Goal: Transaction & Acquisition: Purchase product/service

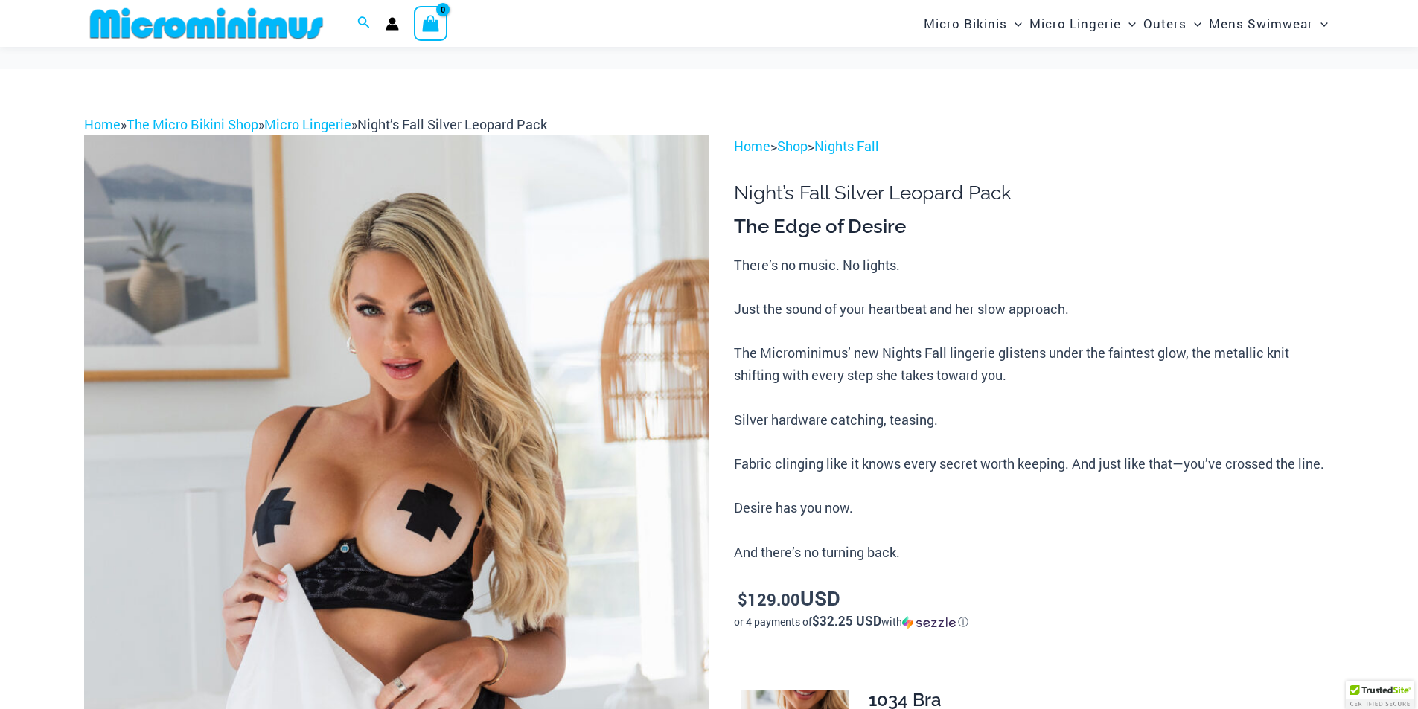
scroll to position [215, 0]
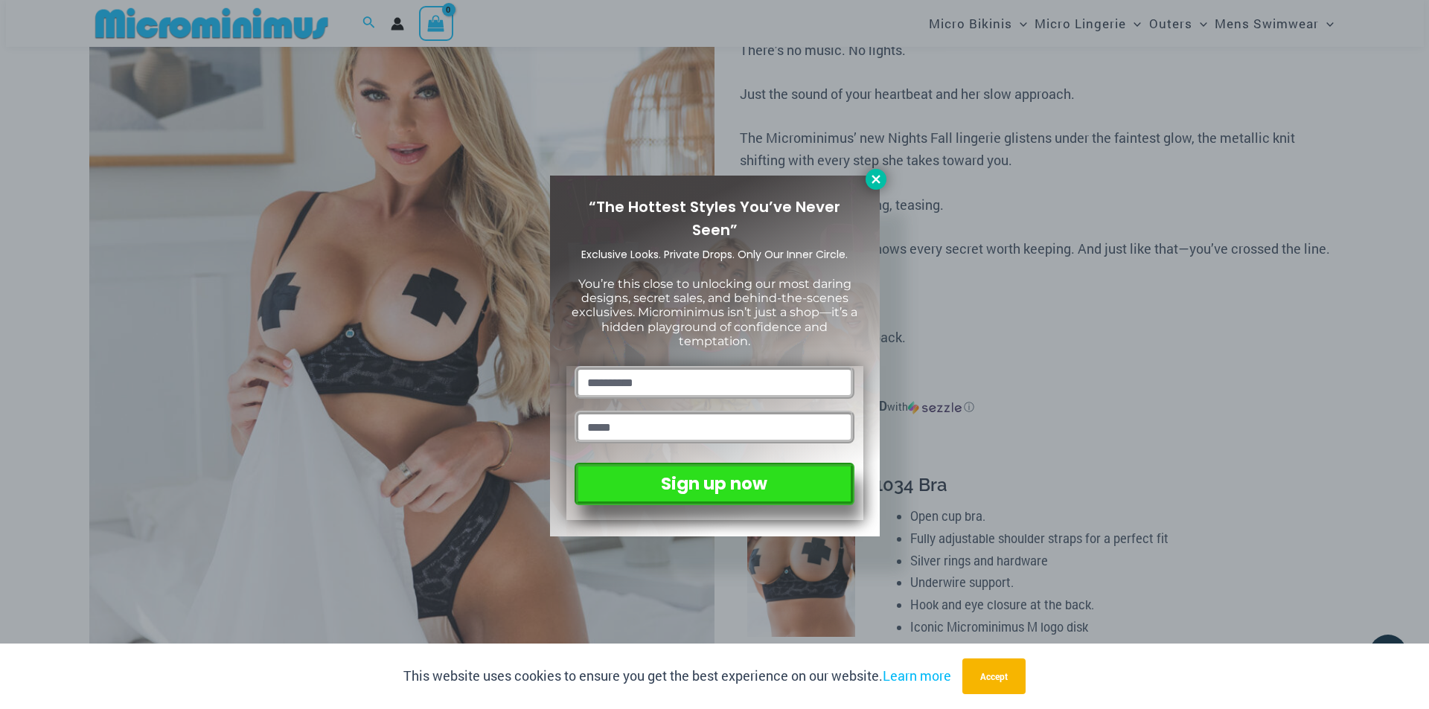
click at [874, 173] on icon at bounding box center [875, 179] width 13 height 13
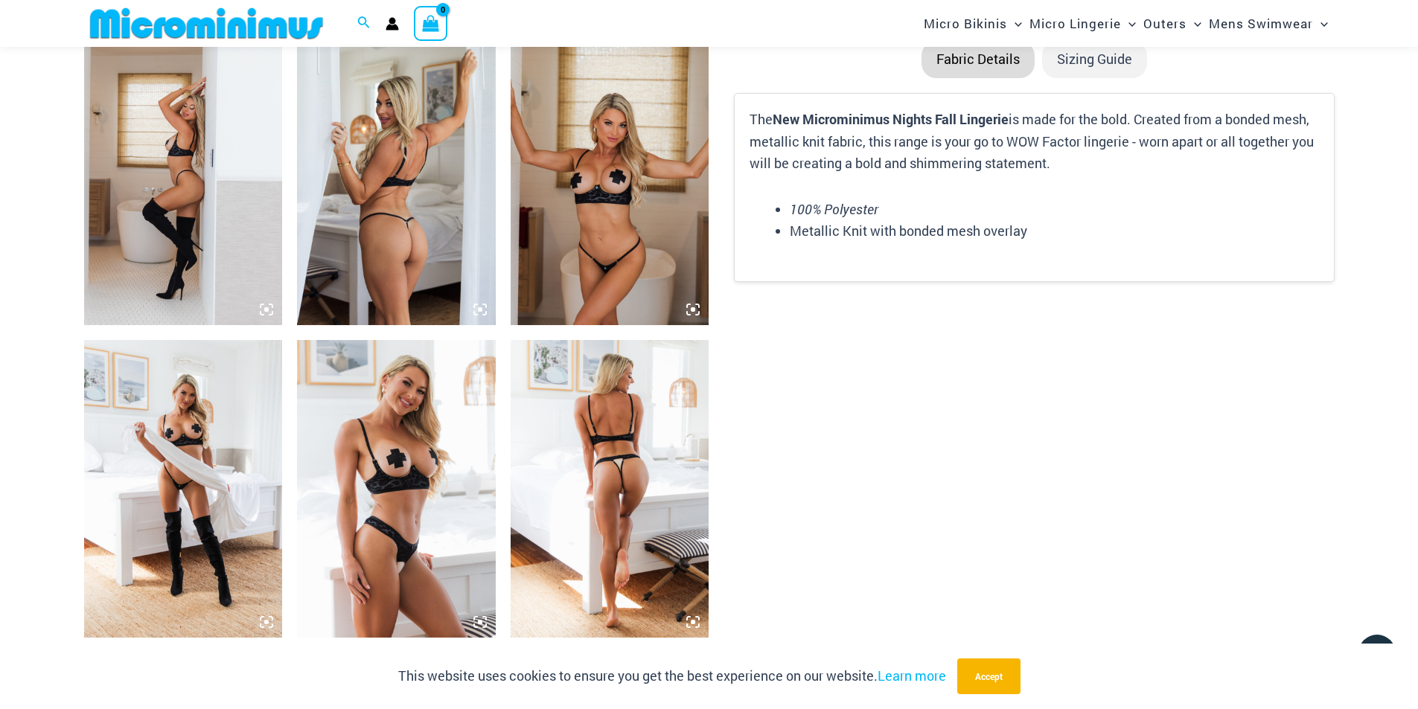
scroll to position [2001, 0]
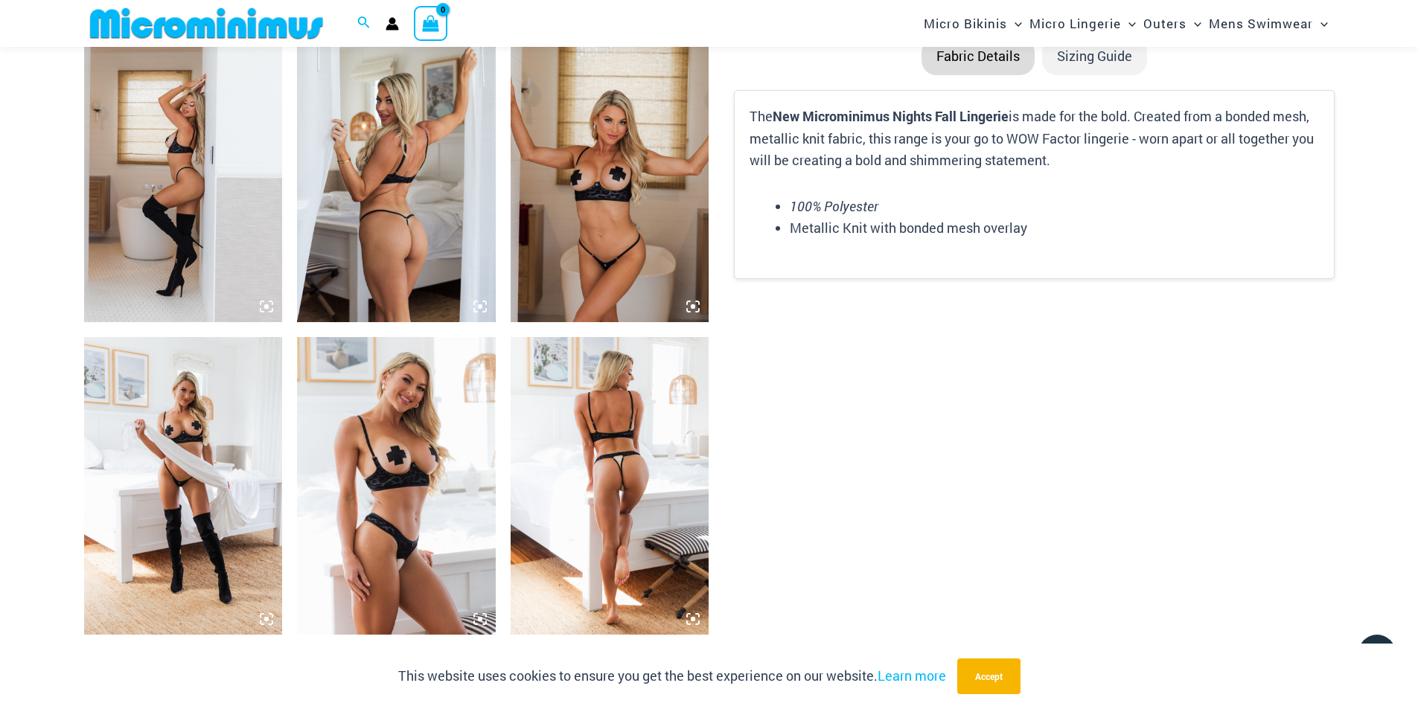
click at [568, 389] on img at bounding box center [610, 486] width 199 height 298
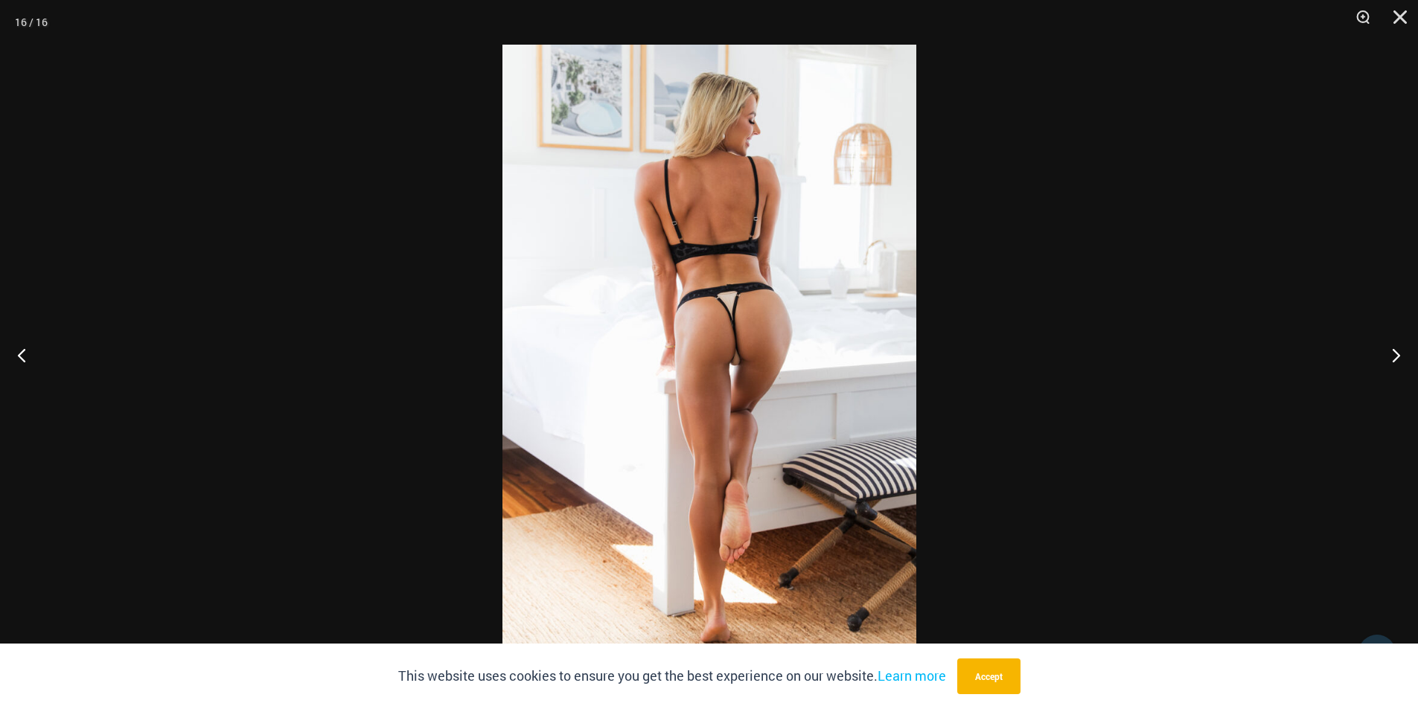
click at [577, 392] on img at bounding box center [709, 355] width 414 height 620
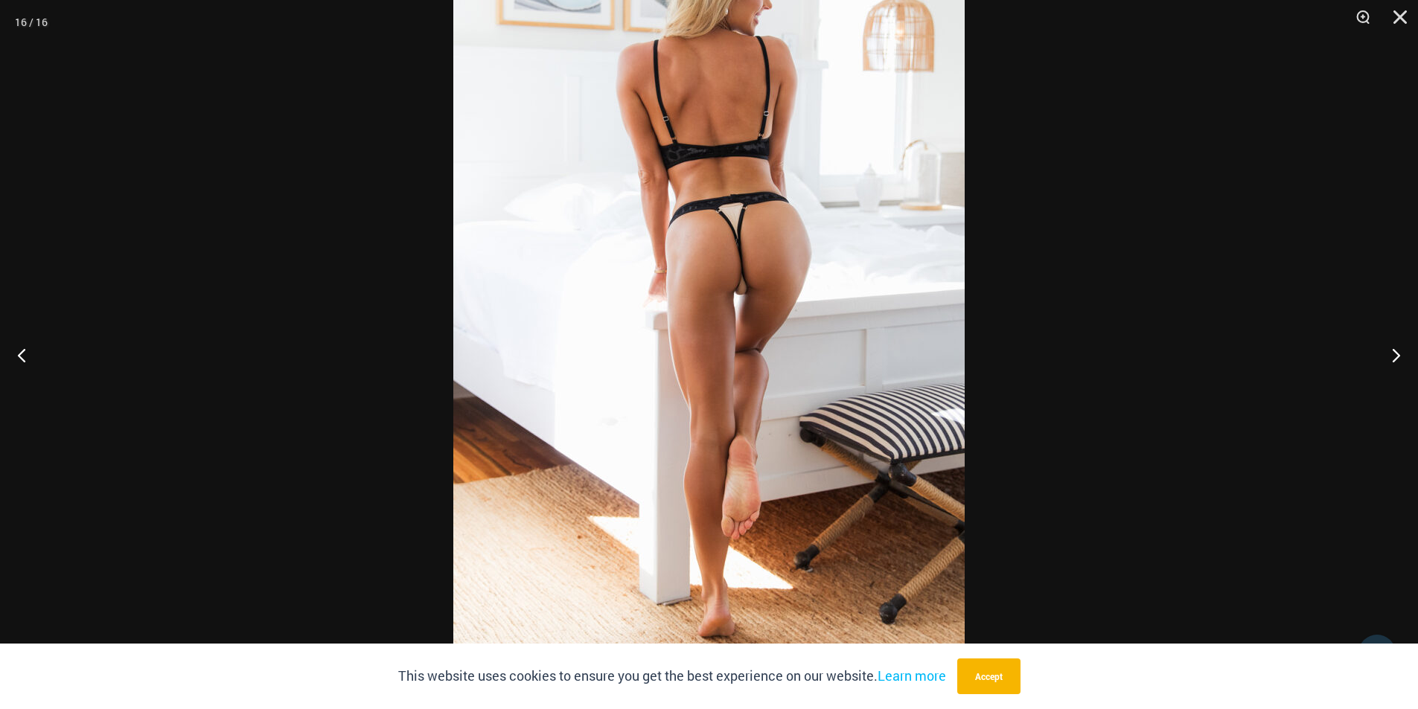
click at [1394, 349] on button "Next" at bounding box center [1390, 355] width 56 height 74
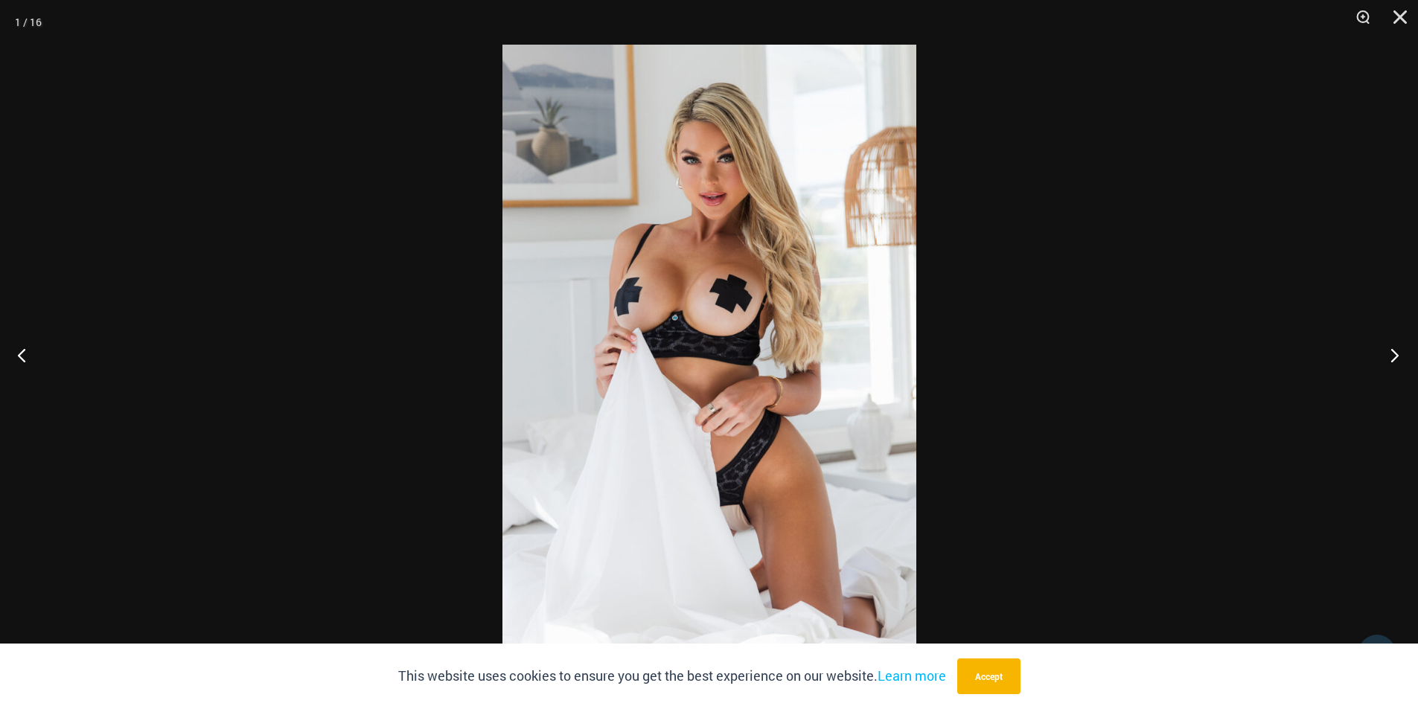
click at [1394, 349] on button "Next" at bounding box center [1390, 355] width 56 height 74
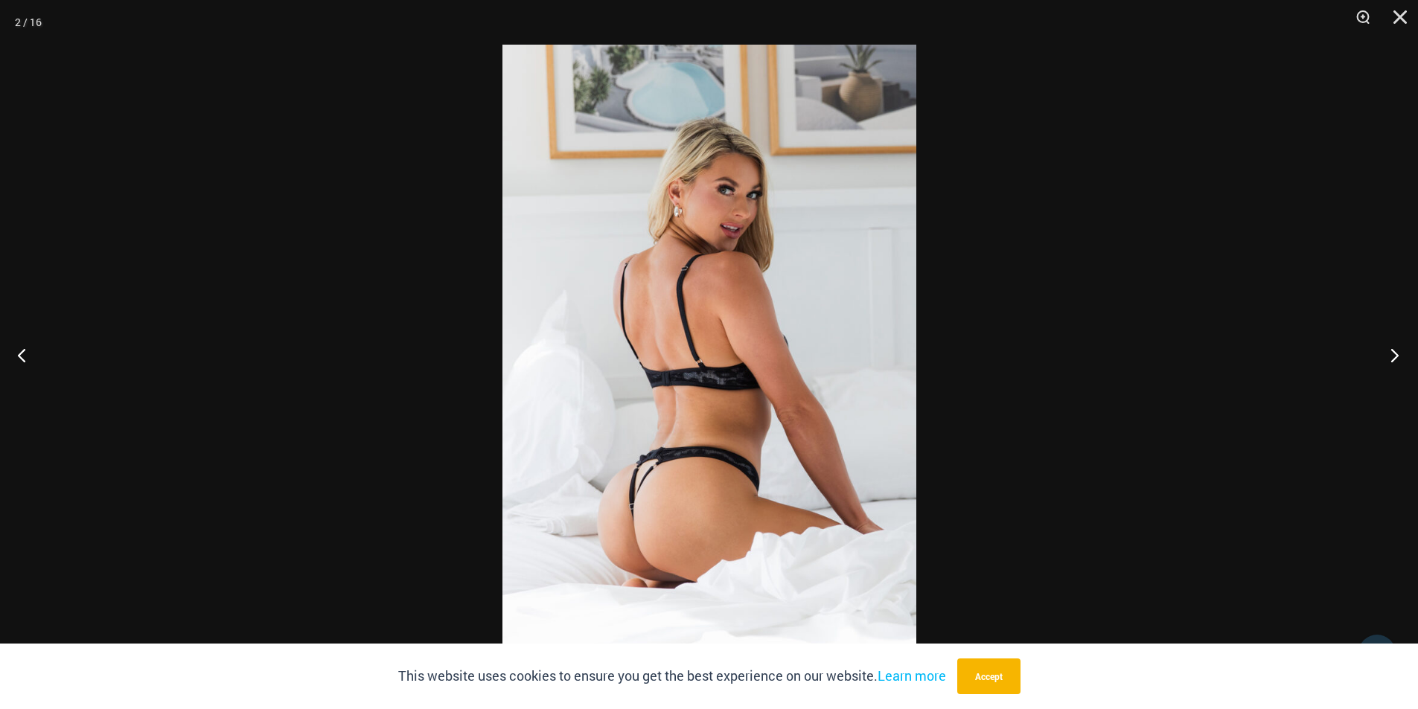
click at [1394, 349] on button "Next" at bounding box center [1390, 355] width 56 height 74
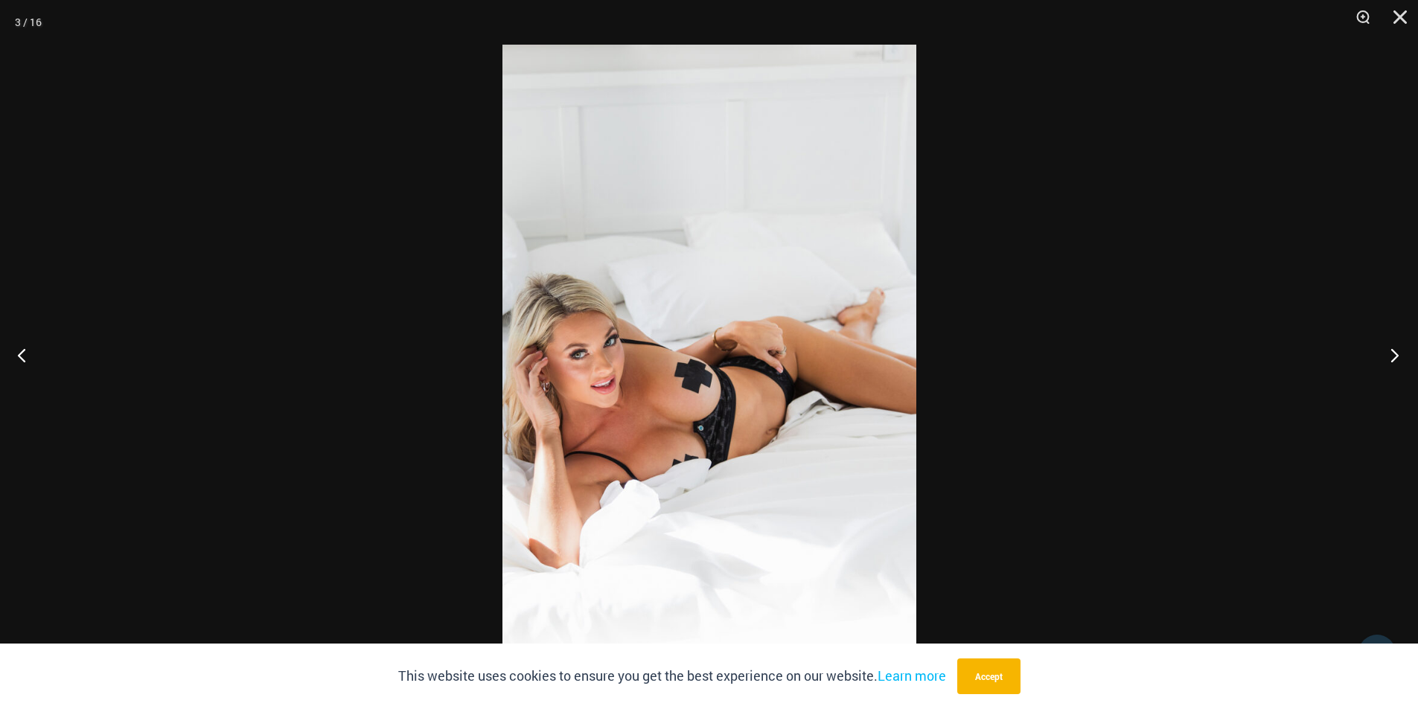
click at [1393, 350] on button "Next" at bounding box center [1390, 355] width 56 height 74
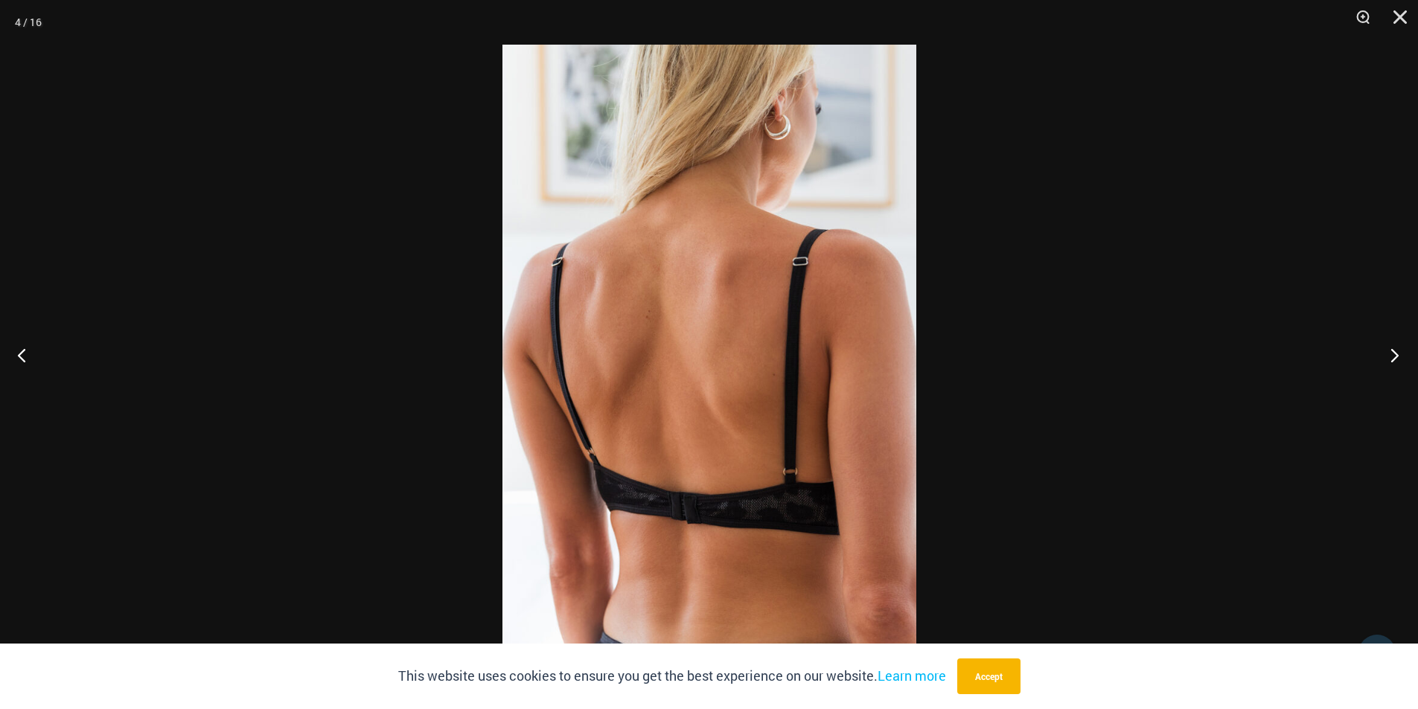
click at [1393, 350] on button "Next" at bounding box center [1390, 355] width 56 height 74
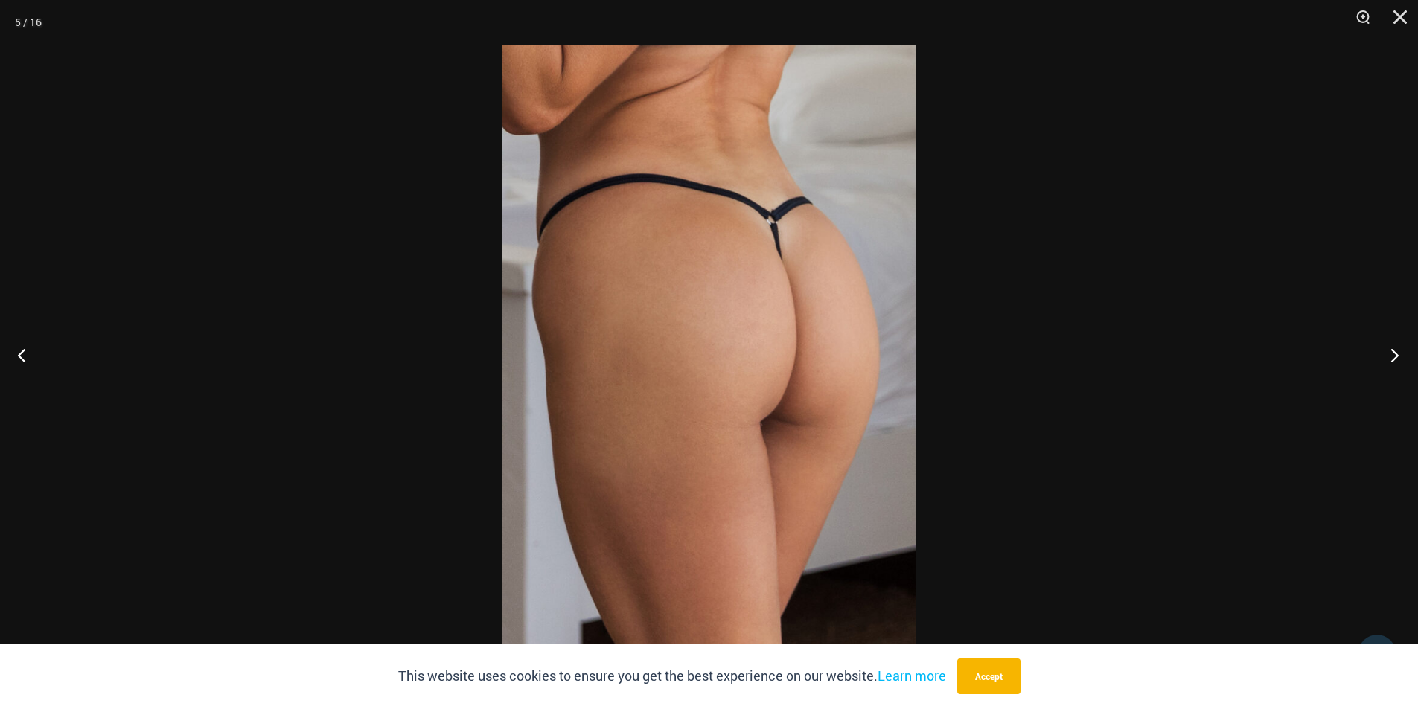
click at [1393, 350] on button "Next" at bounding box center [1390, 355] width 56 height 74
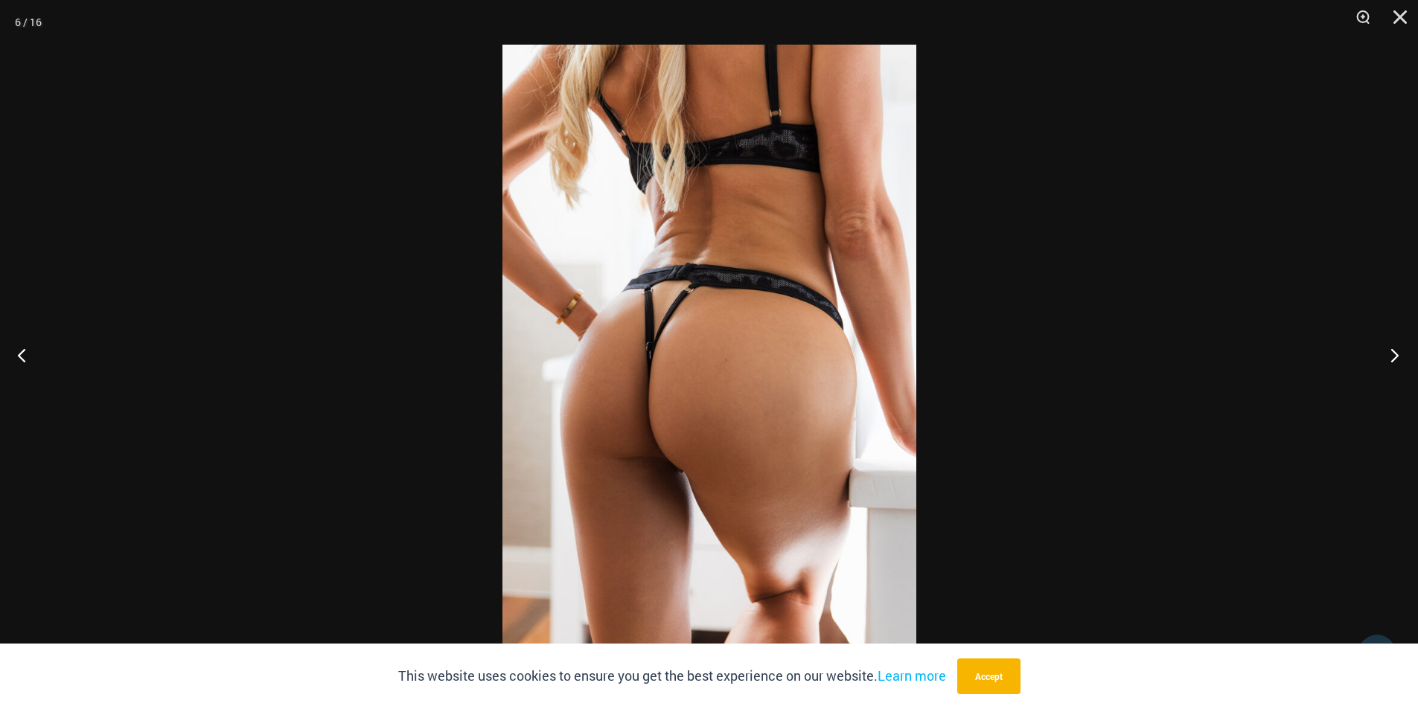
click at [1393, 350] on button "Next" at bounding box center [1390, 355] width 56 height 74
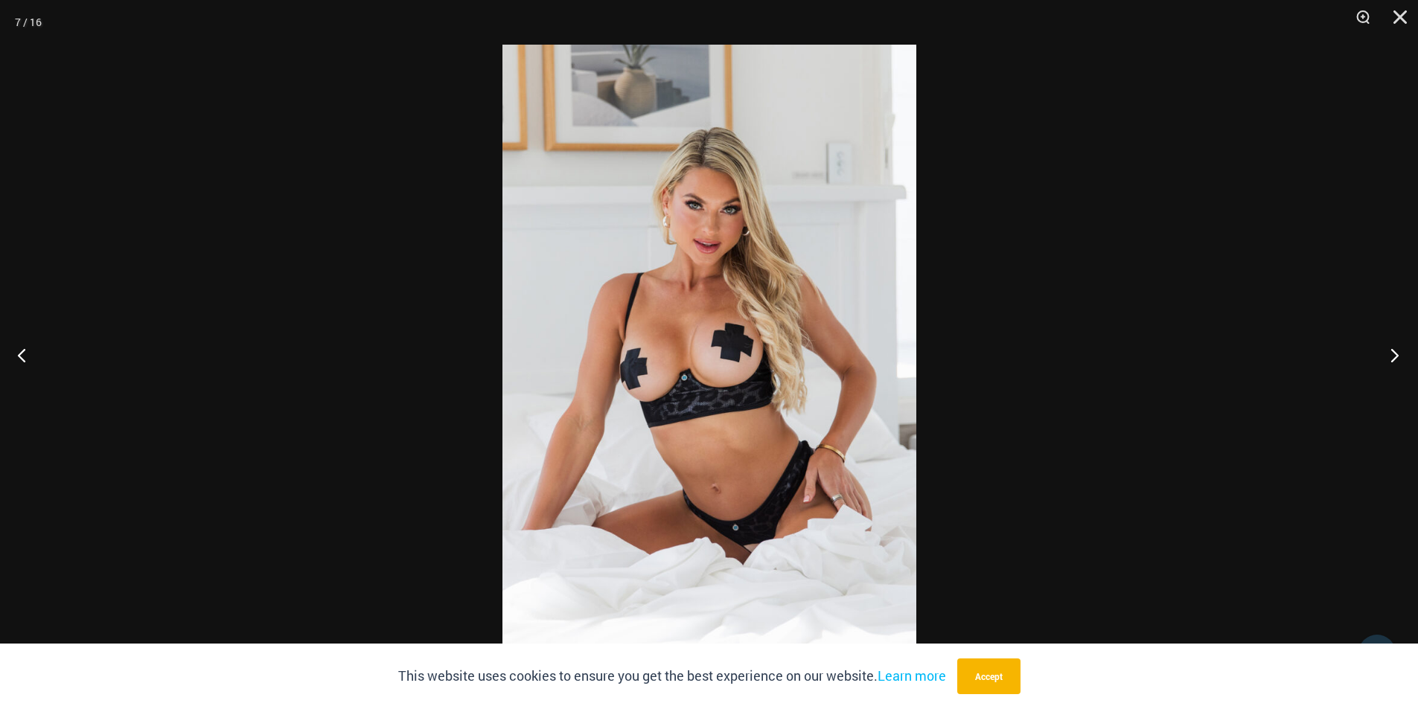
click at [1392, 349] on button "Next" at bounding box center [1390, 355] width 56 height 74
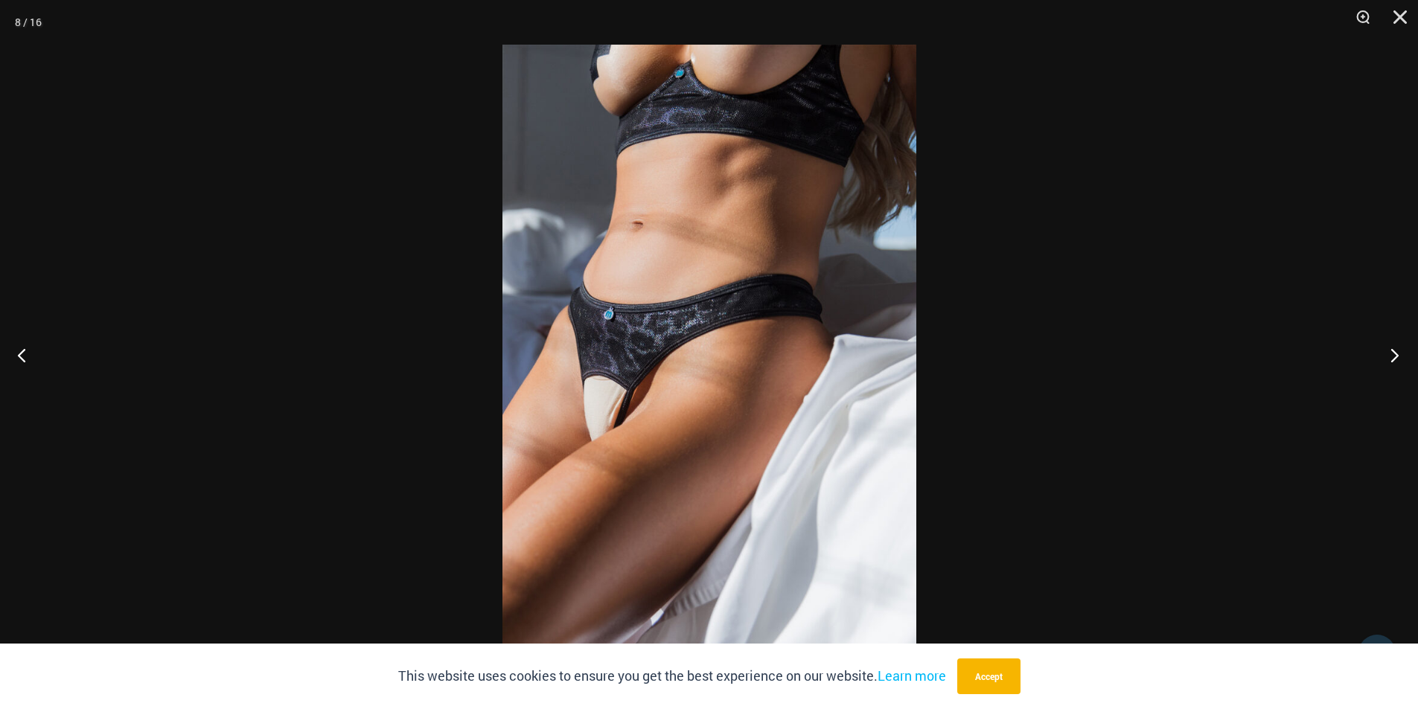
click at [1392, 349] on button "Next" at bounding box center [1390, 355] width 56 height 74
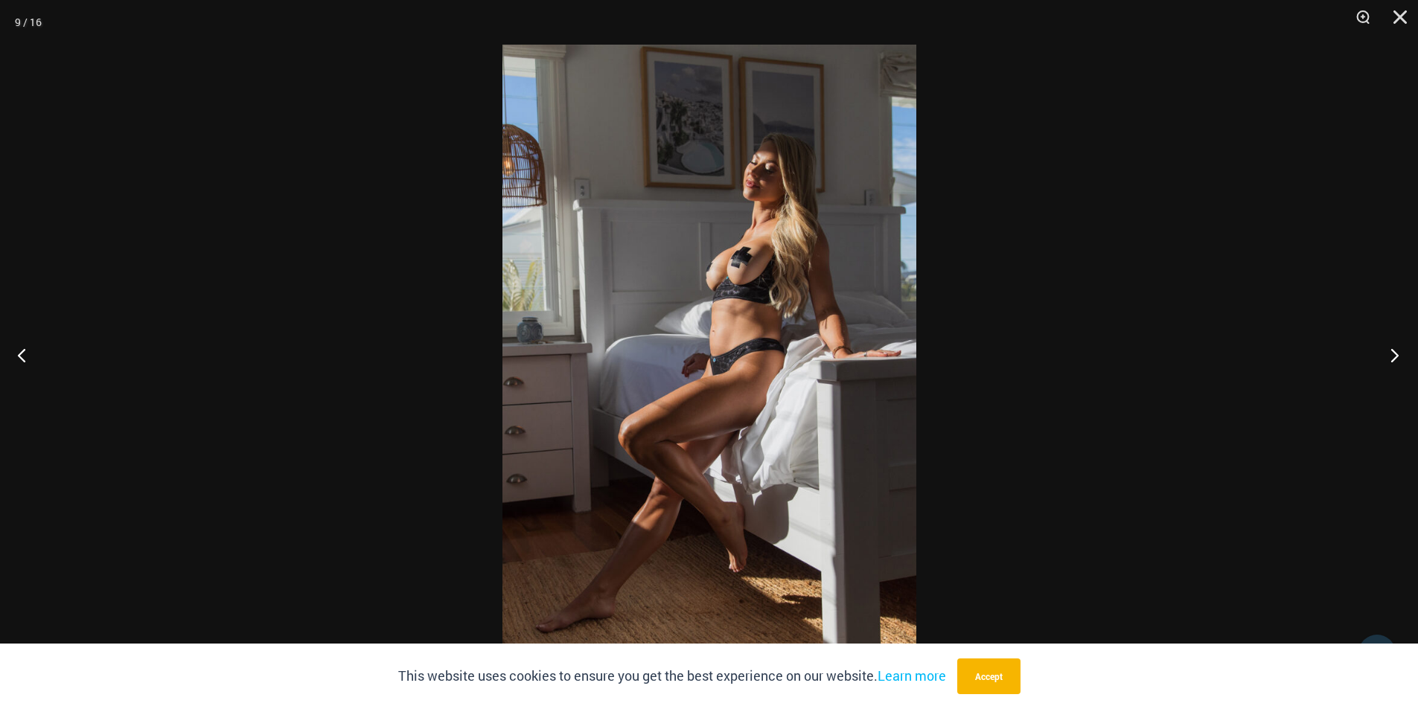
click at [1392, 349] on button "Next" at bounding box center [1390, 355] width 56 height 74
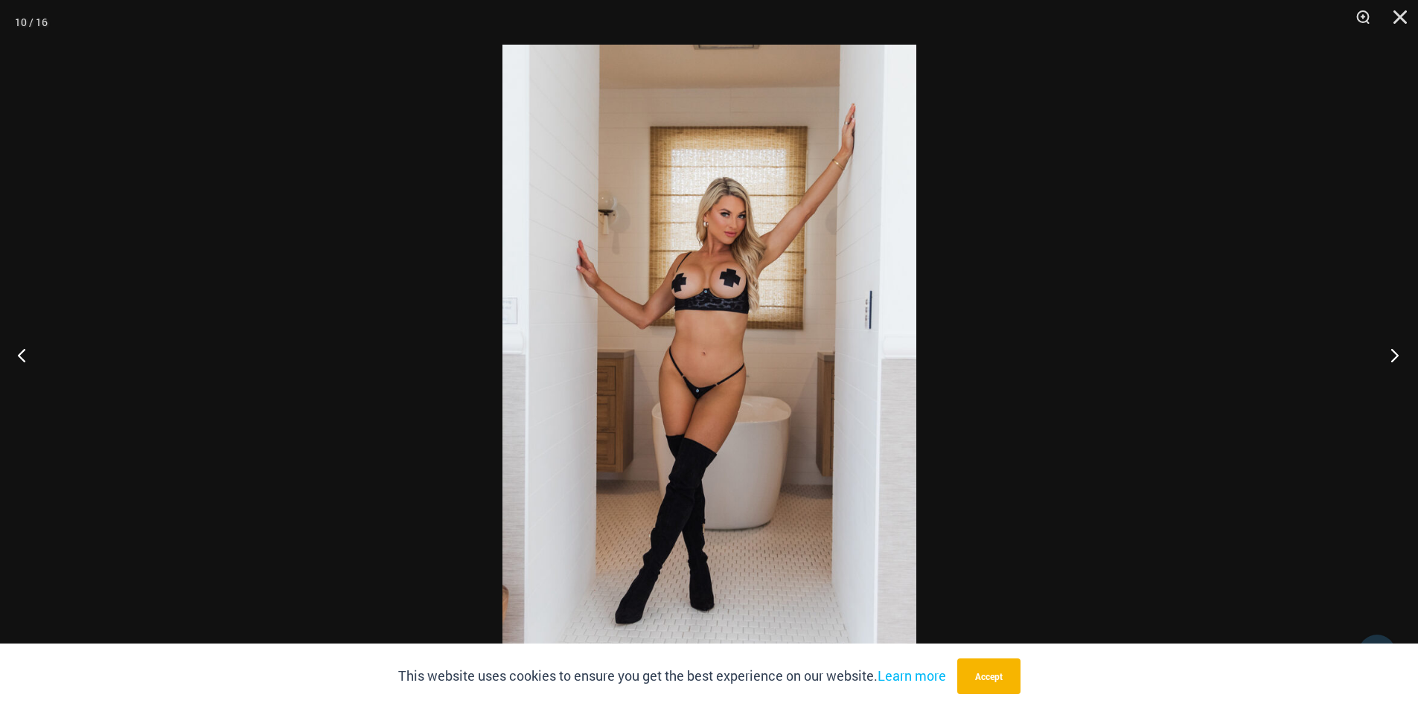
click at [1391, 346] on button "Next" at bounding box center [1390, 355] width 56 height 74
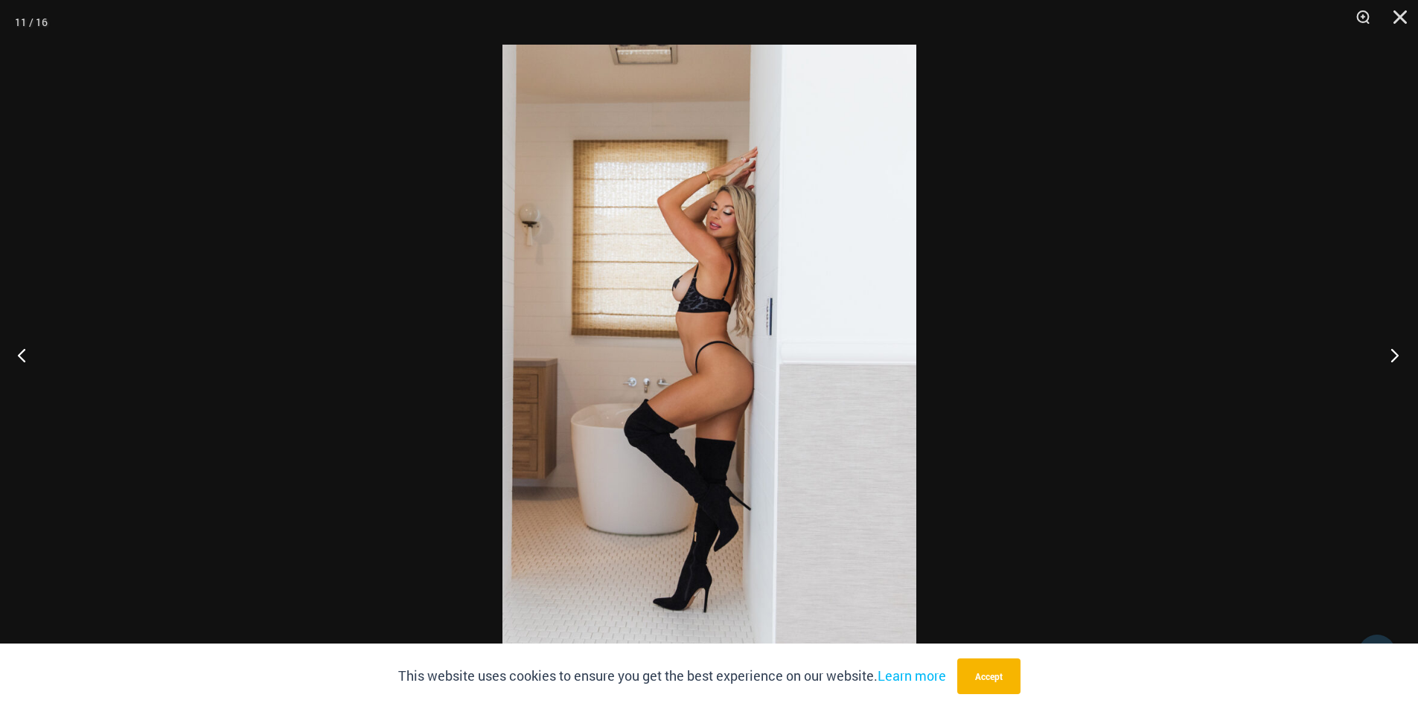
click at [1391, 346] on button "Next" at bounding box center [1390, 355] width 56 height 74
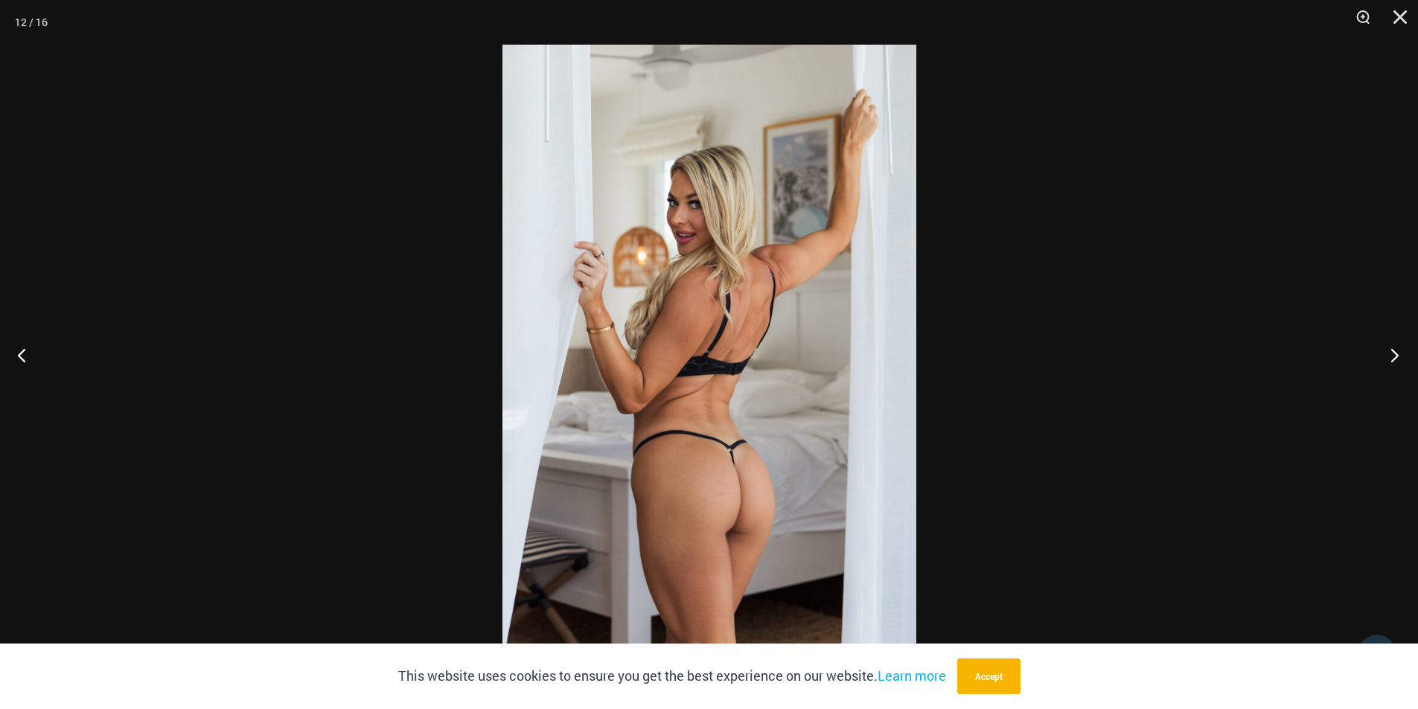
click at [1391, 346] on button "Next" at bounding box center [1390, 355] width 56 height 74
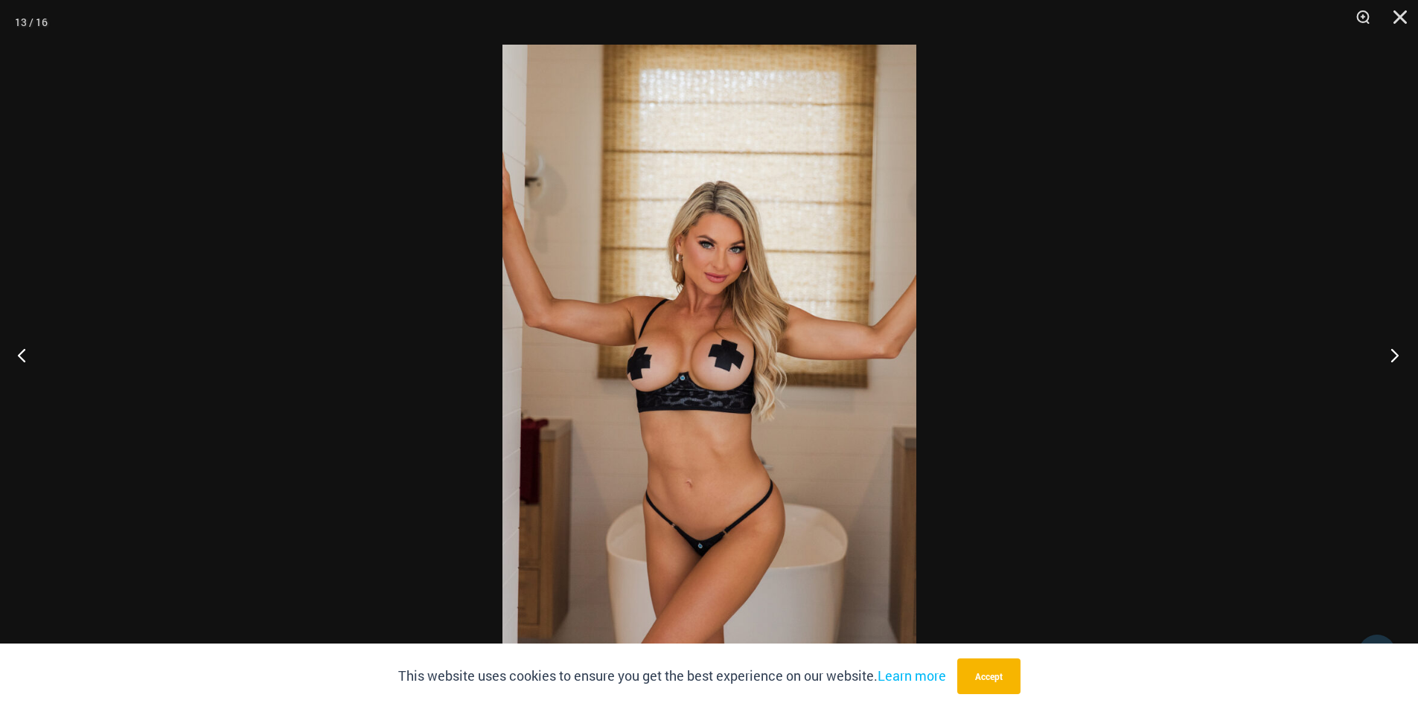
click at [1391, 346] on button "Next" at bounding box center [1390, 355] width 56 height 74
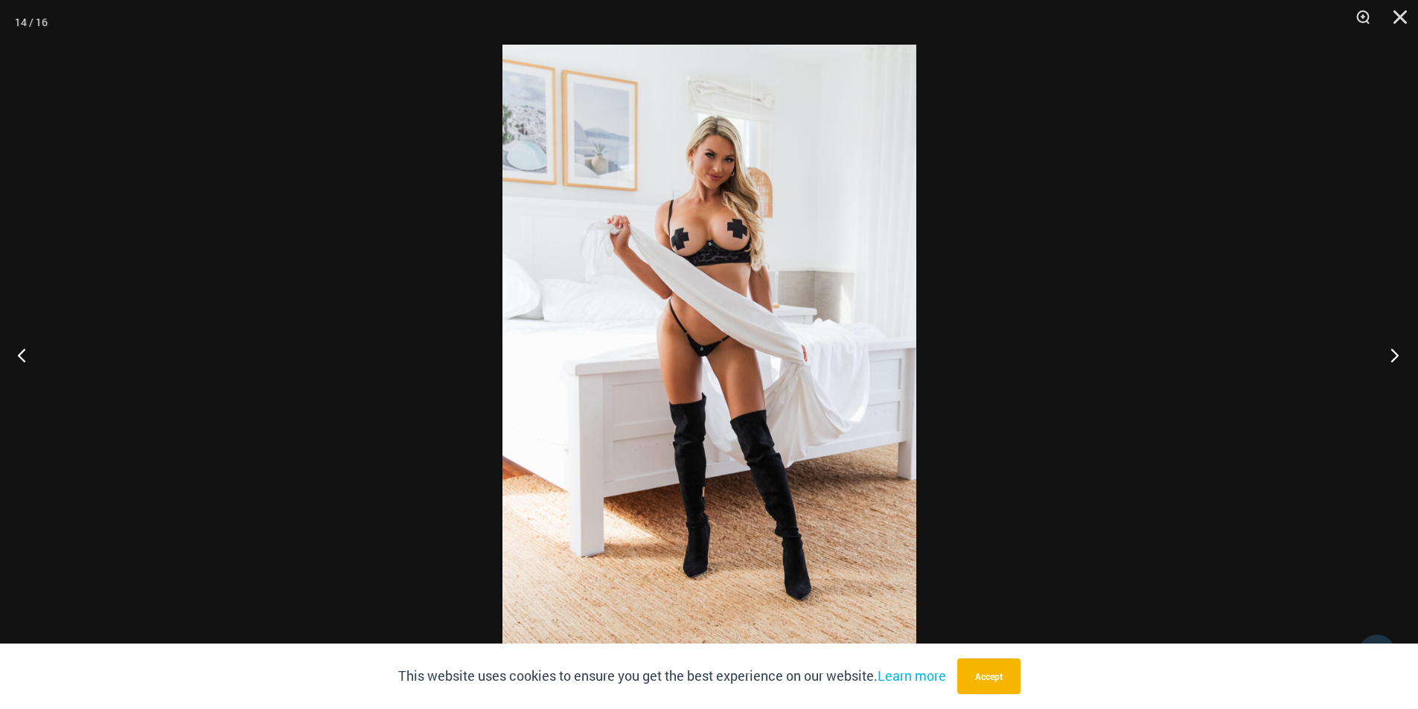
click at [1391, 346] on button "Next" at bounding box center [1390, 355] width 56 height 74
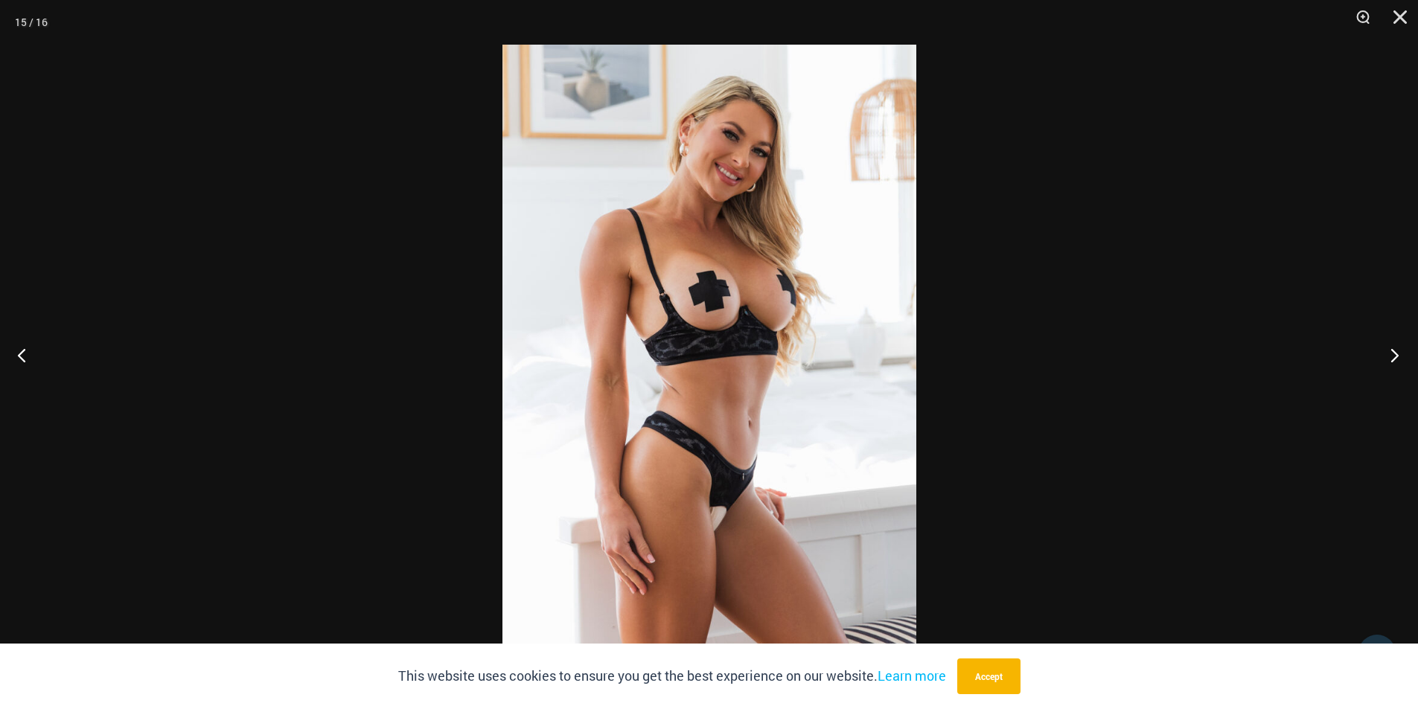
click at [1391, 346] on button "Next" at bounding box center [1390, 355] width 56 height 74
